Goal: Check status: Check status

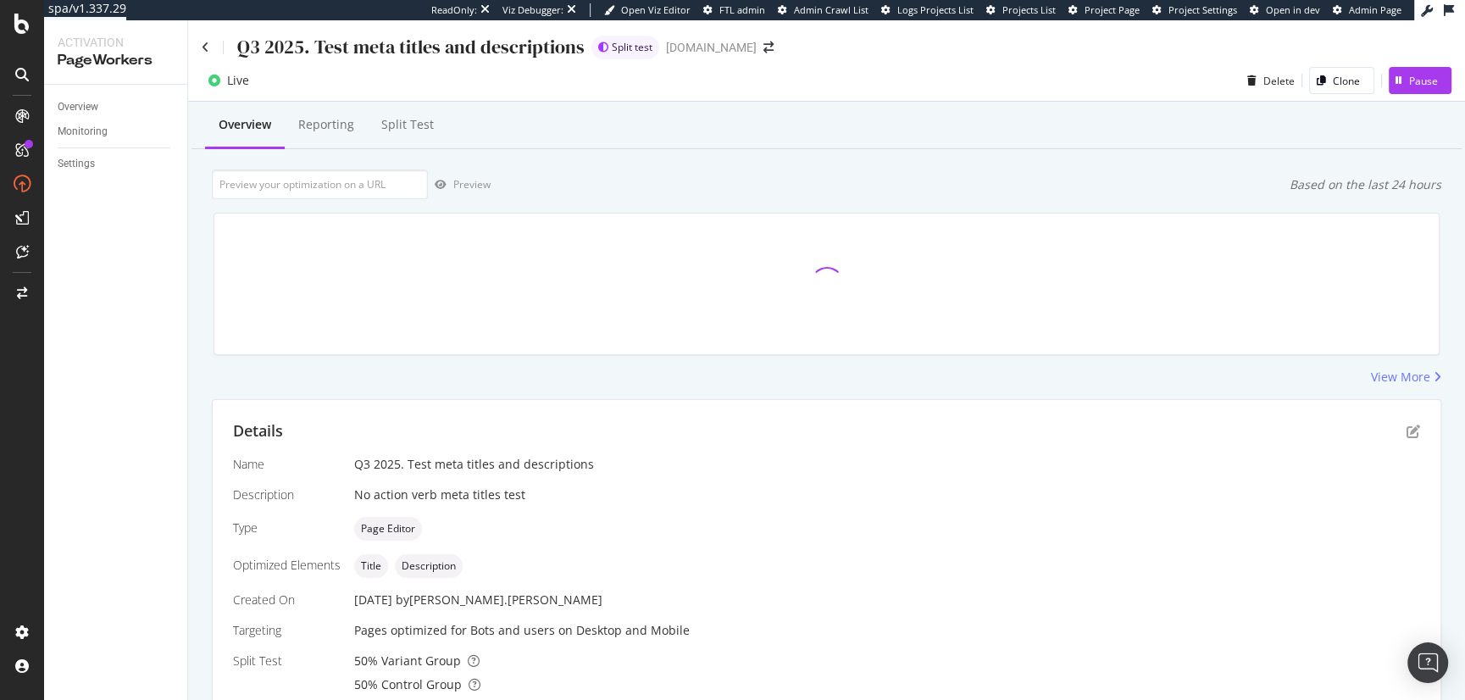
scroll to position [415, 0]
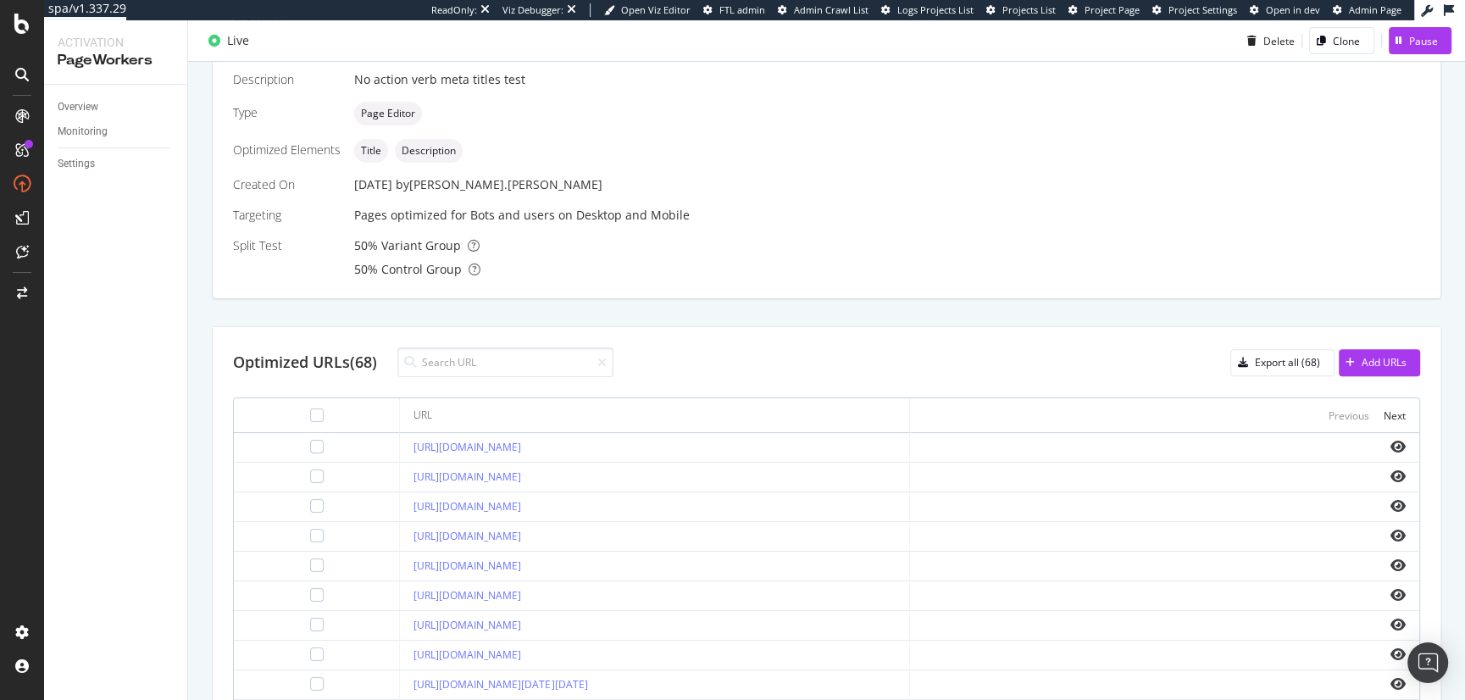
click at [733, 219] on div "Pages optimized for Bots and users on Desktop and Mobile" at bounding box center [887, 215] width 1066 height 17
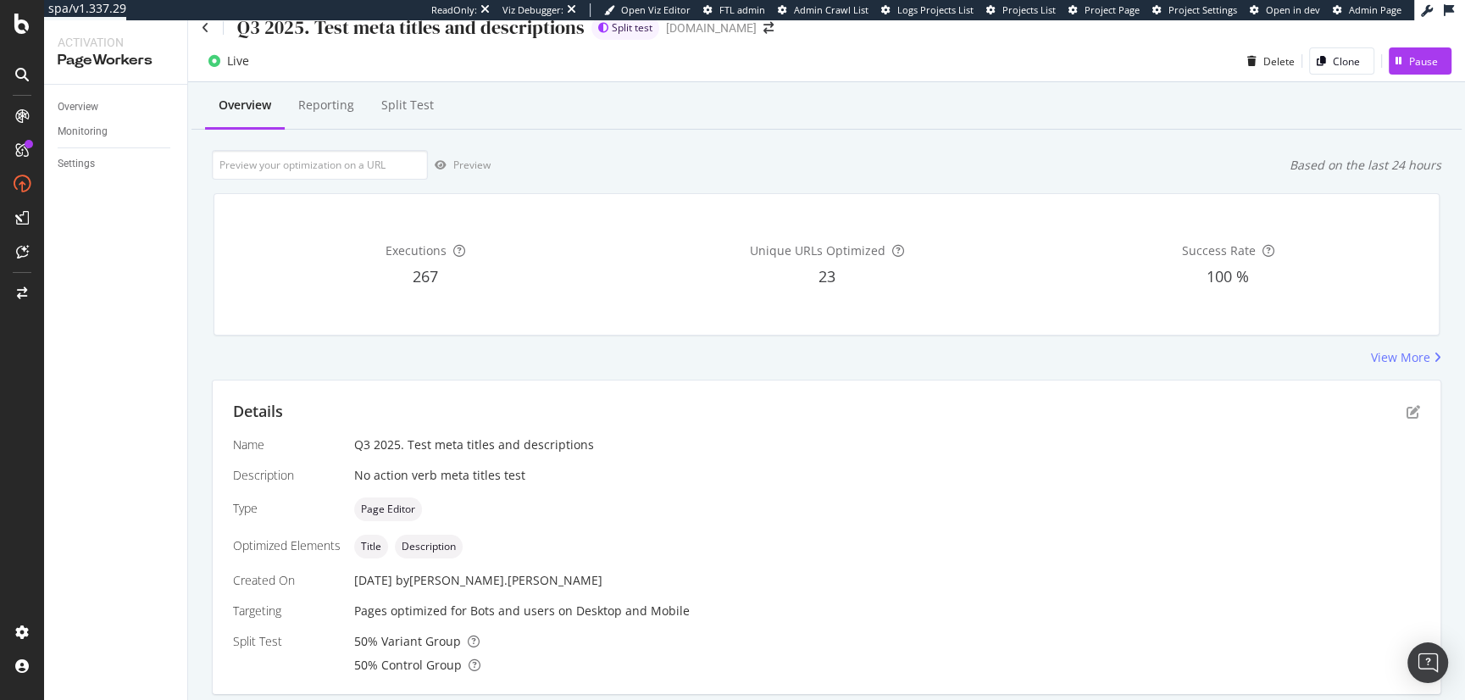
scroll to position [0, 0]
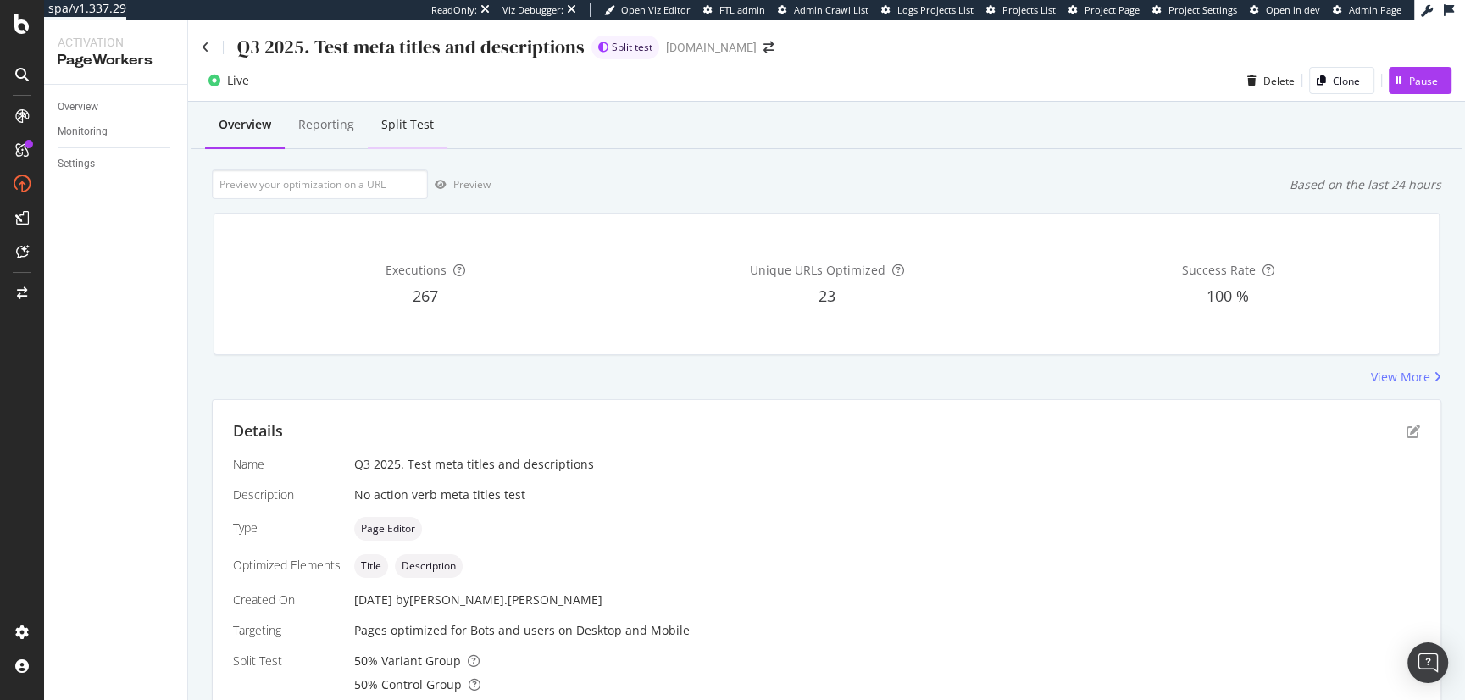
click at [407, 125] on div "Split Test" at bounding box center [407, 124] width 53 height 17
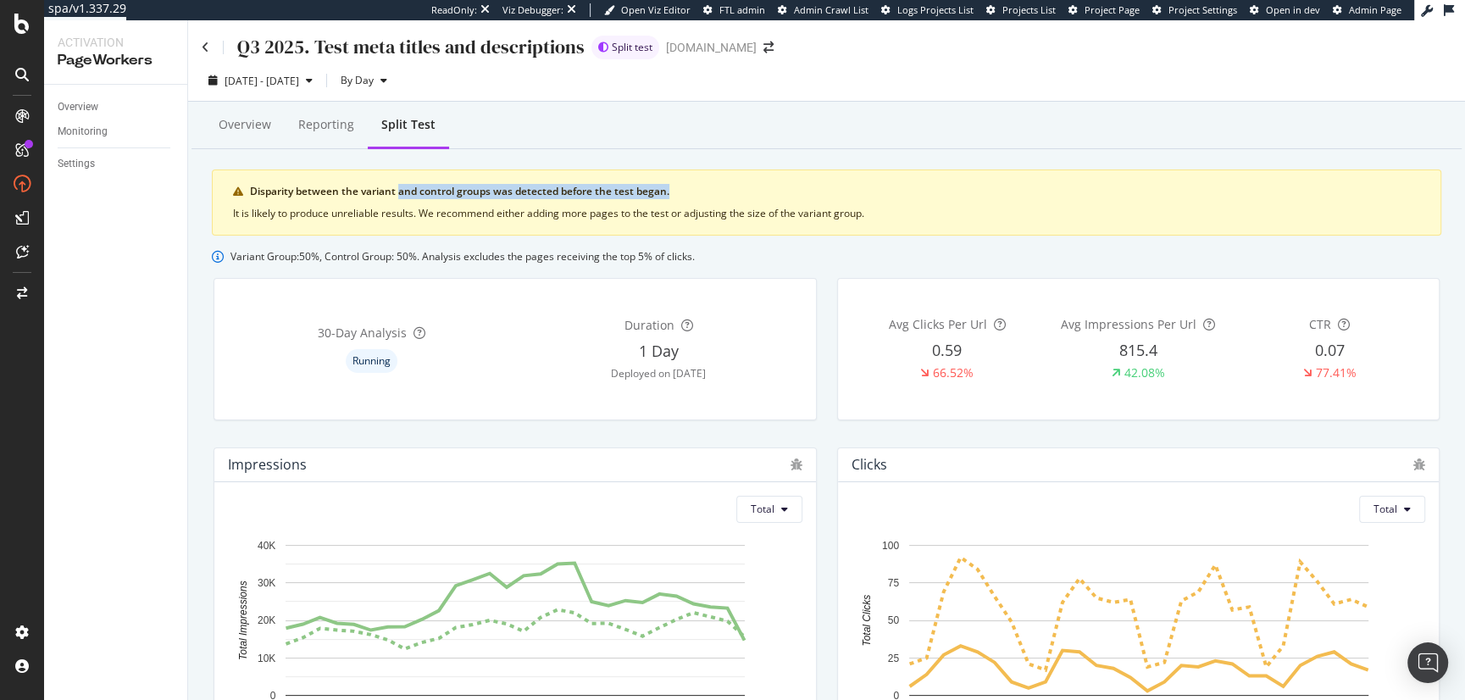
drag, startPoint x: 397, startPoint y: 191, endPoint x: 741, endPoint y: 197, distance: 344.9
click at [741, 198] on div "Disparity between the variant and control groups was detected before the test b…" at bounding box center [835, 191] width 1170 height 15
click at [766, 219] on div "It is likely to produce unreliable results. We recommend either adding more pag…" at bounding box center [826, 213] width 1187 height 15
click at [257, 125] on div "Overview" at bounding box center [245, 124] width 53 height 17
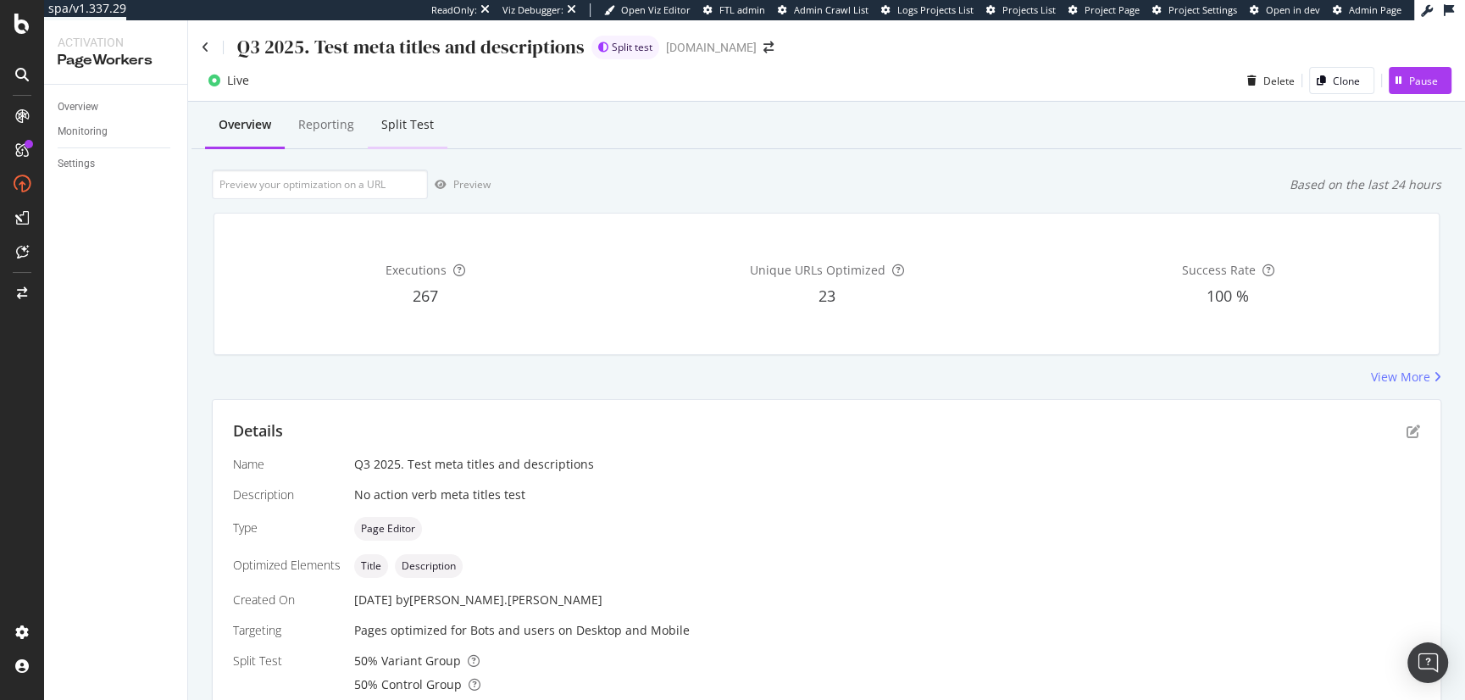
click at [452, 126] on div "Overview Reporting Split Test" at bounding box center [826, 126] width 1270 height 46
click at [420, 124] on div "Split Test" at bounding box center [407, 124] width 53 height 17
